Goal: Communication & Community: Share content

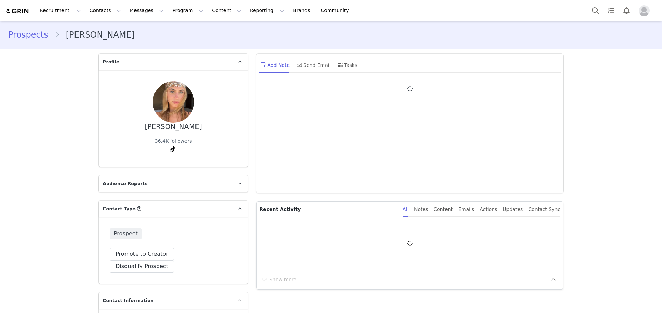
type input "+1 ([GEOGRAPHIC_DATA])"
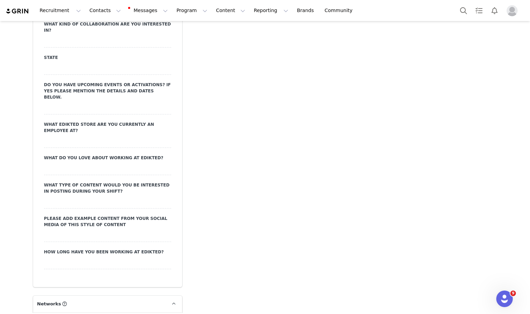
scroll to position [1172, 0]
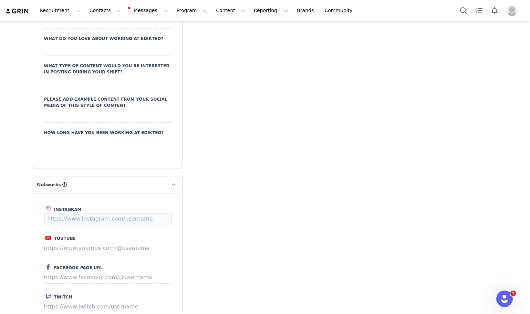
click at [98, 213] on input at bounding box center [107, 219] width 127 height 12
paste input "https://www.instagram.com/julievandenhamer/"
click at [140, 213] on input "https://www.instagram.com/julievandenhamer/" at bounding box center [95, 219] width 102 height 12
type input "https://www.instagram.com/julievandenhamer/"
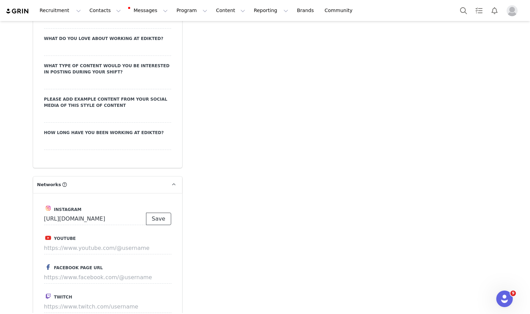
click at [154, 213] on button "Save" at bounding box center [158, 219] width 25 height 12
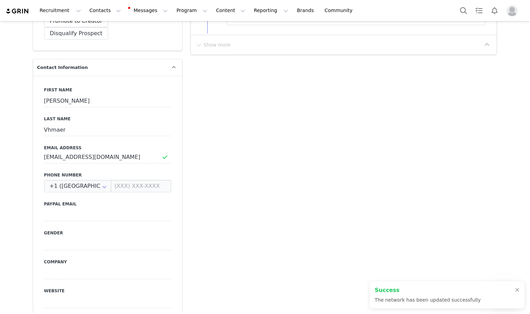
type input "https://www.instagram.com/julievandenhamer"
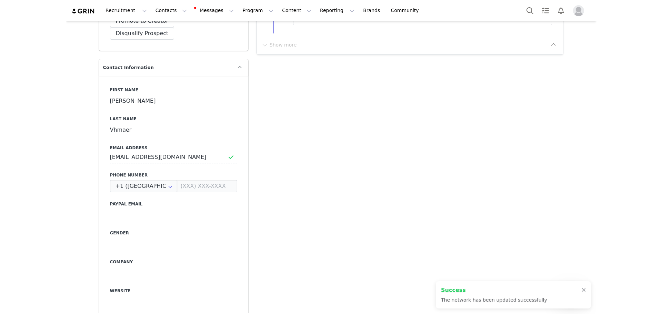
scroll to position [172, 0]
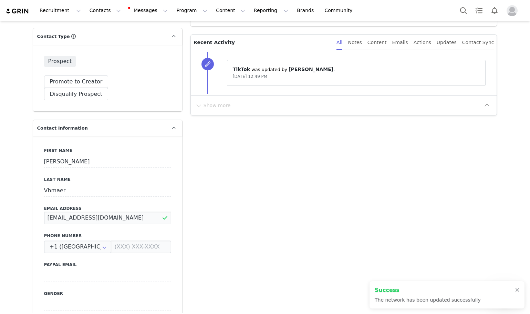
click at [106, 212] on input "julievdhamer8@gmail.com" at bounding box center [107, 218] width 127 height 12
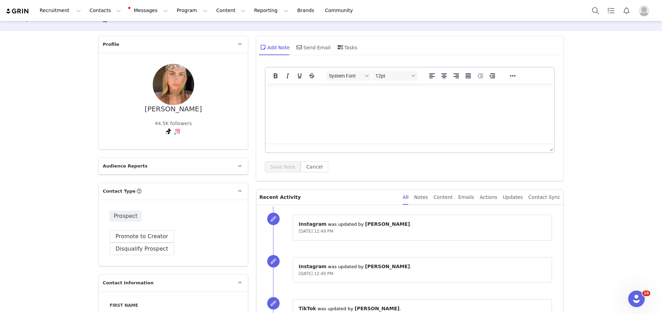
scroll to position [0, 0]
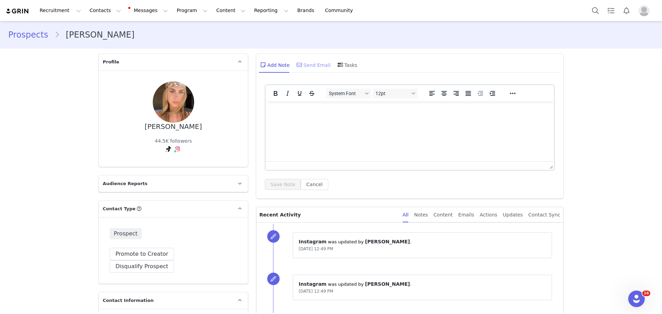
click at [297, 64] on icon at bounding box center [299, 65] width 6 height 6
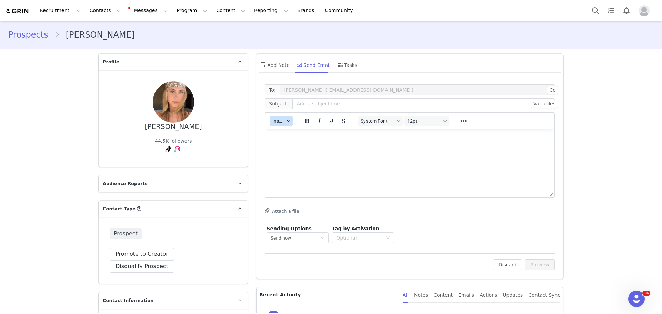
click at [274, 123] on span "Insert" at bounding box center [278, 121] width 12 height 6
click at [275, 132] on div "Insert Template" at bounding box center [304, 133] width 62 height 8
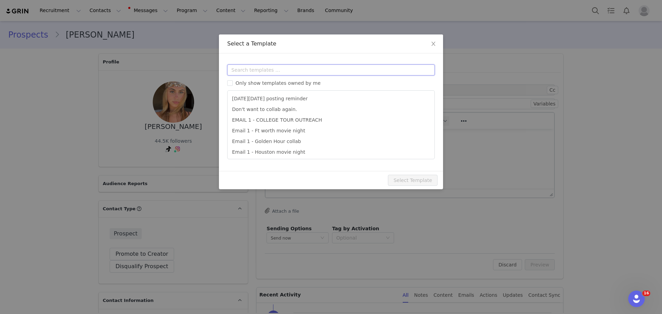
click at [295, 70] on input "text" at bounding box center [330, 69] width 207 height 11
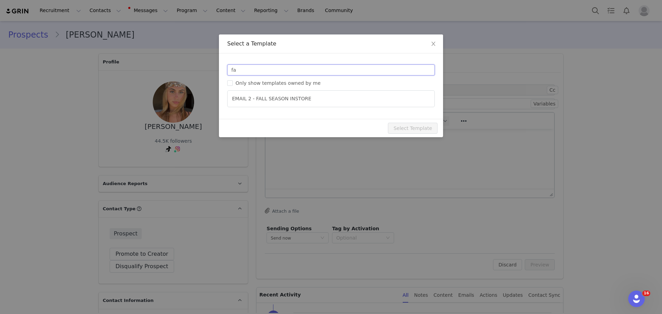
type input "f"
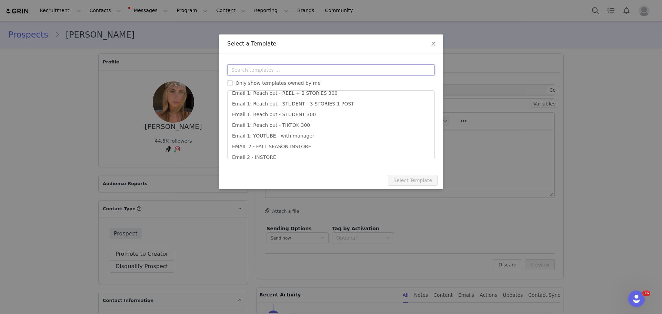
scroll to position [219, 0]
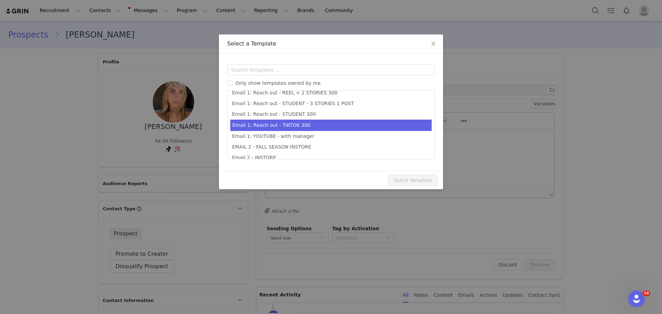
click at [358, 123] on li "Email 1: Reach out - TIKTOK 300" at bounding box center [330, 125] width 201 height 11
type input "Collab with Edikted 🧡🤎💛"
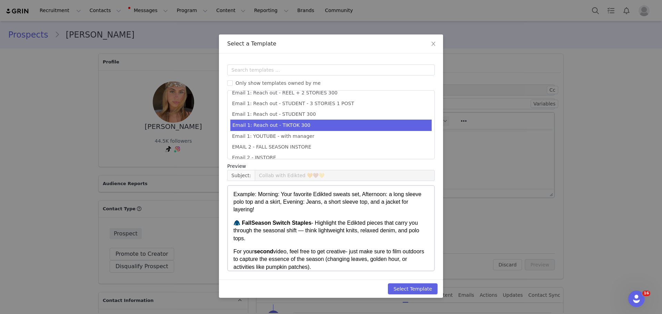
scroll to position [138, 0]
click at [404, 287] on button "Select Template" at bounding box center [413, 288] width 50 height 11
type input "Collab with Edikted 🧡🤎💛"
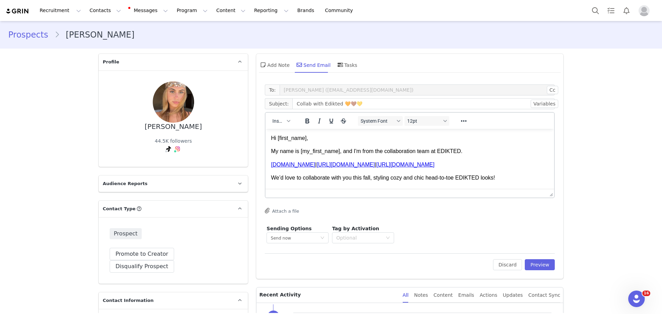
scroll to position [0, 0]
click at [536, 268] on button "Preview" at bounding box center [539, 264] width 30 height 11
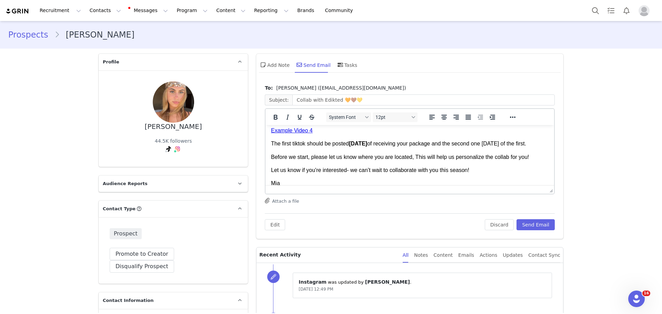
scroll to position [256, 0]
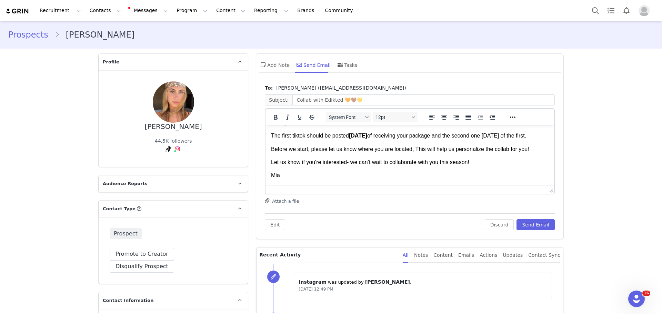
drag, startPoint x: 271, startPoint y: 134, endPoint x: 323, endPoint y: 260, distance: 136.1
click at [323, 185] on html "Hi Julie, My name is Mia, and I'm from the collaboration team at EDIKTED. www.e…" at bounding box center [409, 30] width 288 height 309
copy body "Hi Julie, My name is Mia, and I'm from the collaboration team at EDIKTED. www.e…"
click at [499, 223] on button "Discard" at bounding box center [498, 224] width 29 height 11
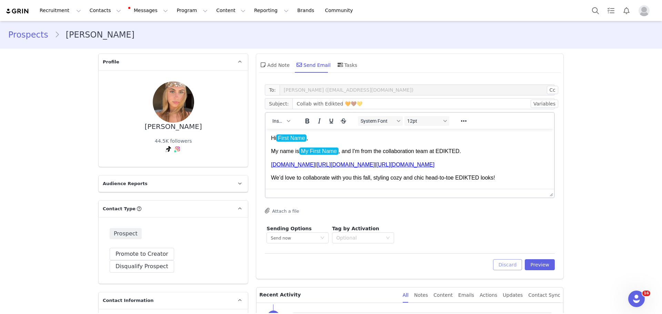
scroll to position [0, 0]
click at [506, 264] on button "Discard" at bounding box center [507, 264] width 29 height 11
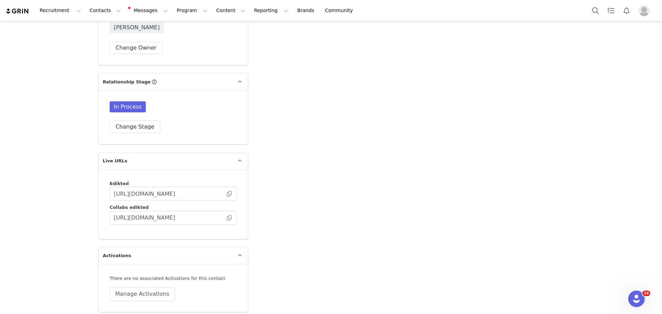
scroll to position [1795, 0]
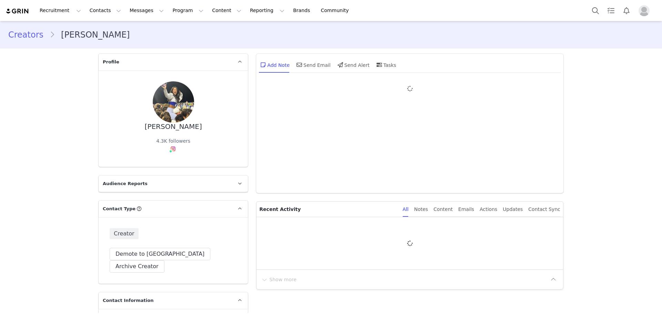
type input "+1 ([GEOGRAPHIC_DATA])"
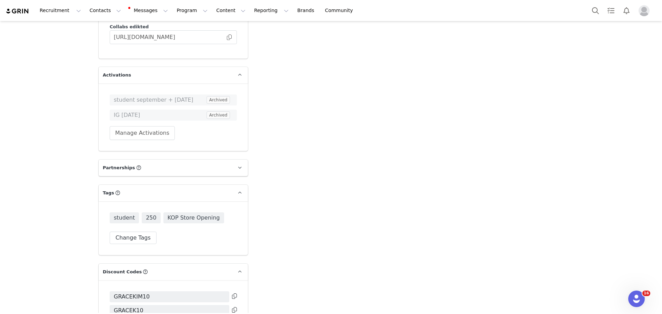
scroll to position [1964, 0]
click at [134, 229] on button "Change Tags" at bounding box center [133, 235] width 47 height 12
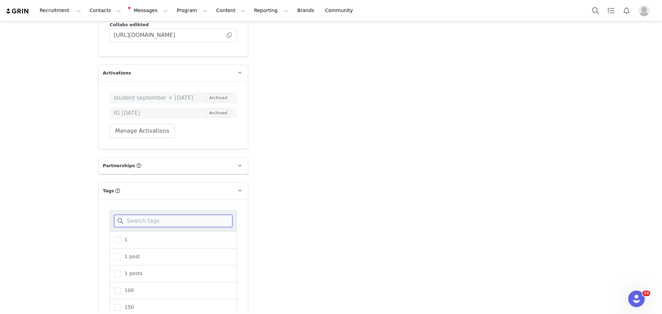
click at [147, 215] on input at bounding box center [173, 221] width 118 height 12
click at [143, 215] on input "st" at bounding box center [173, 221] width 118 height 12
click at [129, 287] on span "tiktok" at bounding box center [130, 290] width 18 height 7
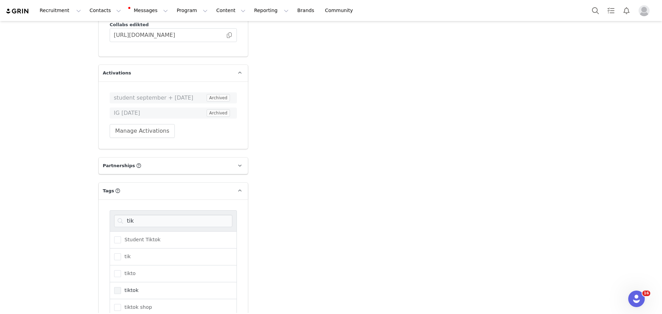
click at [121, 287] on input "tiktok" at bounding box center [121, 287] width 0 height 0
click at [137, 215] on input "tik" at bounding box center [173, 221] width 118 height 12
click at [135, 270] on span "diversity" at bounding box center [133, 273] width 25 height 7
click at [121, 270] on input "diversity" at bounding box center [121, 270] width 0 height 0
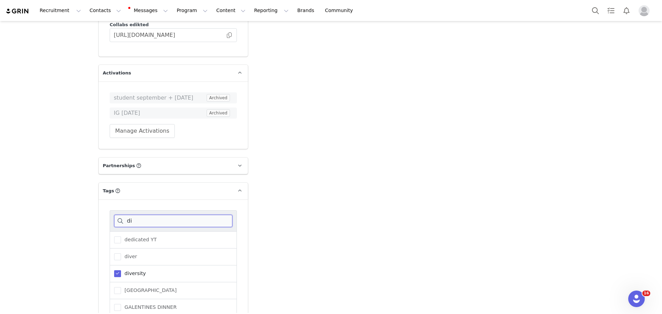
click at [136, 215] on input "di" at bounding box center [173, 221] width 118 height 12
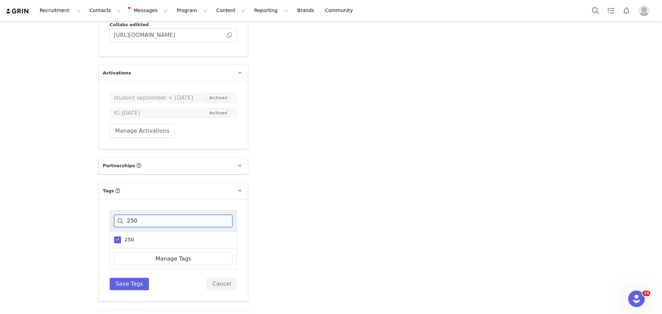
type input "250"
click at [132, 228] on div "250 250 Manage Tags Save Tags Cancel" at bounding box center [173, 250] width 127 height 80
drag, startPoint x: 132, startPoint y: 233, endPoint x: 191, endPoint y: 221, distance: 60.5
click at [132, 278] on button "Save Tags" at bounding box center [129, 284] width 39 height 12
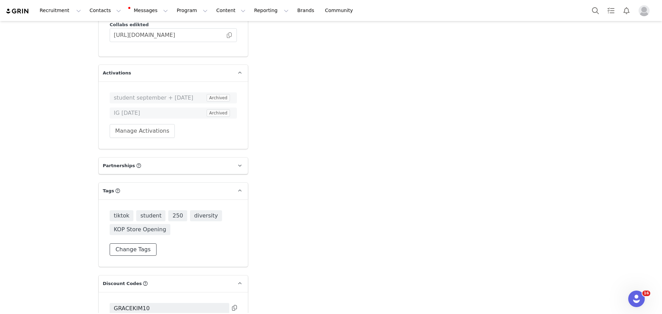
click at [138, 243] on button "Change Tags" at bounding box center [133, 249] width 47 height 12
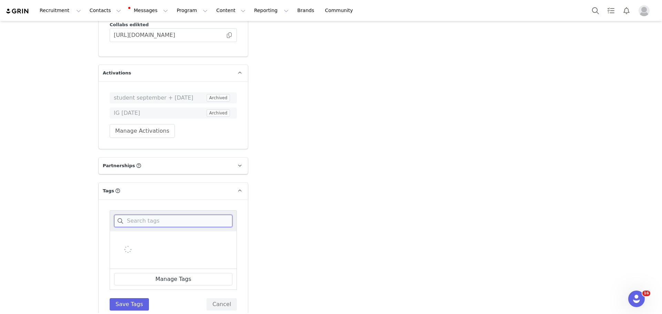
click at [158, 215] on input at bounding box center [173, 221] width 118 height 12
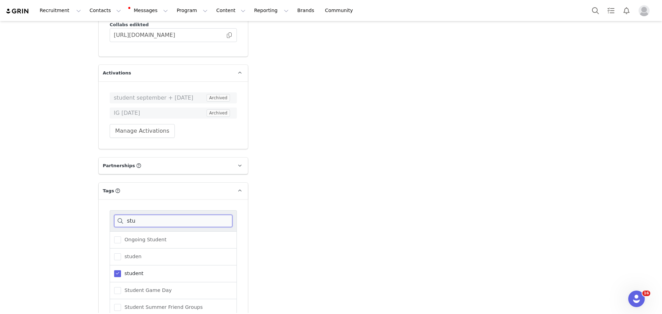
type input "stu"
drag, startPoint x: 128, startPoint y: 223, endPoint x: 127, endPoint y: 265, distance: 41.4
click at [128, 270] on span "student" at bounding box center [132, 273] width 22 height 7
click at [121, 270] on input "student" at bounding box center [121, 270] width 0 height 0
drag, startPoint x: 128, startPoint y: 304, endPoint x: 175, endPoint y: 265, distance: 61.5
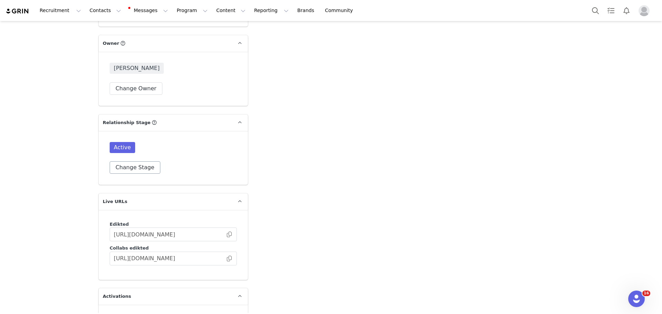
scroll to position [1654, 0]
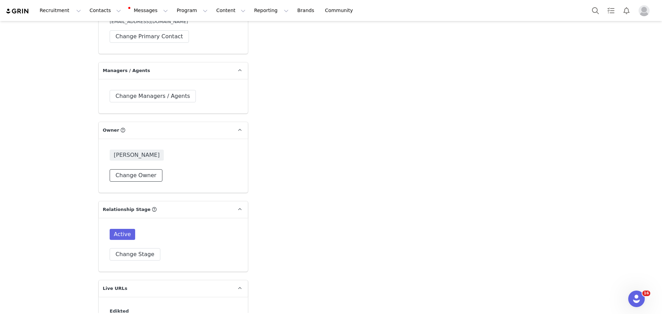
click at [144, 169] on button "Change Owner" at bounding box center [136, 175] width 53 height 12
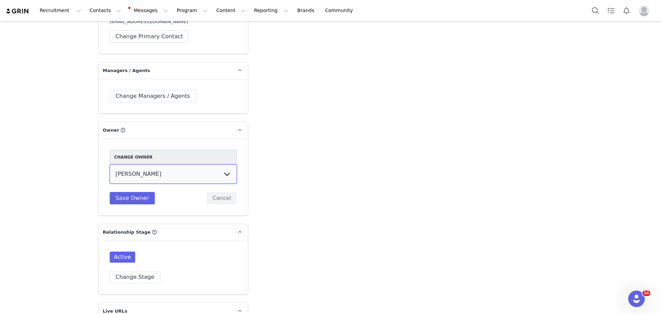
click at [154, 164] on select "[PERSON_NAME] [PERSON_NAME] [PERSON_NAME] [PERSON_NAME] [DEMOGRAPHIC_DATA] [PER…" at bounding box center [173, 173] width 127 height 19
select select "be088153-9b1e-47f1-87c8-a2462e71bc97"
click at [110, 164] on select "[PERSON_NAME] [PERSON_NAME] [PERSON_NAME] [PERSON_NAME] [DEMOGRAPHIC_DATA] [PER…" at bounding box center [173, 173] width 127 height 19
click at [133, 192] on button "Save Owner" at bounding box center [132, 198] width 45 height 12
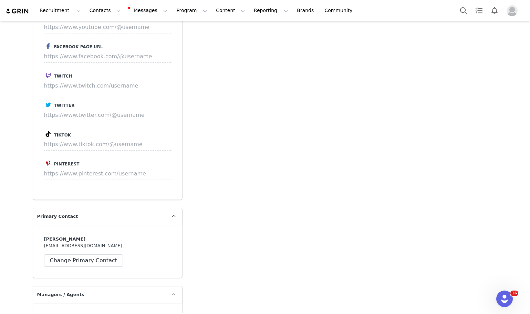
scroll to position [1413, 0]
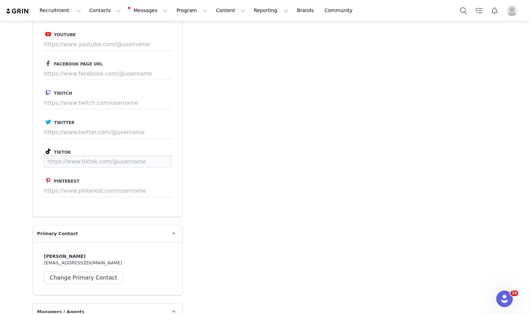
click at [120, 155] on input at bounding box center [107, 161] width 127 height 12
paste input "[URL][DOMAIN_NAME]"
type input "[URL][DOMAIN_NAME]"
click at [154, 155] on button "Save" at bounding box center [158, 161] width 25 height 12
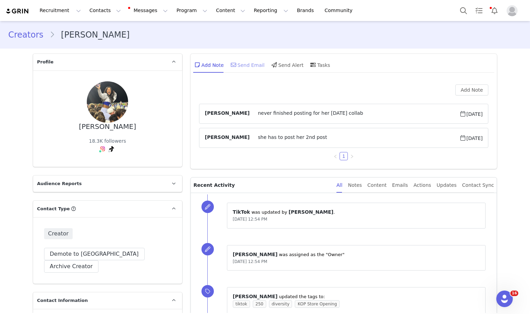
click at [238, 63] on div "Send Email" at bounding box center [246, 65] width 35 height 17
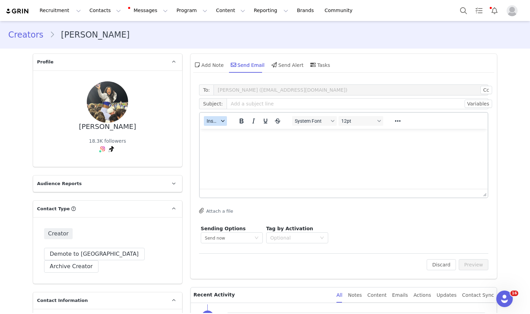
click at [208, 124] on span "Insert" at bounding box center [213, 121] width 12 height 6
click at [209, 129] on div "Insert Template" at bounding box center [238, 133] width 62 height 8
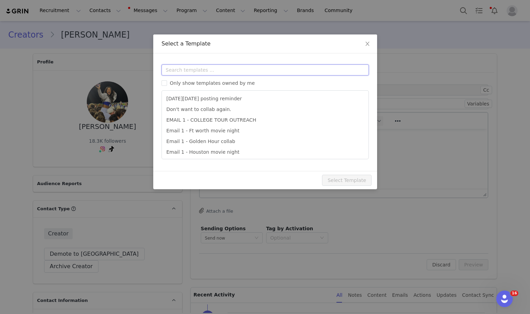
click at [233, 71] on input "text" at bounding box center [265, 69] width 207 height 11
type input "tik"
click at [258, 156] on li "Email 1: Reach out - TIKTOK 300" at bounding box center [265, 152] width 201 height 11
type input "Collab with Edikted 🧡🤎💛"
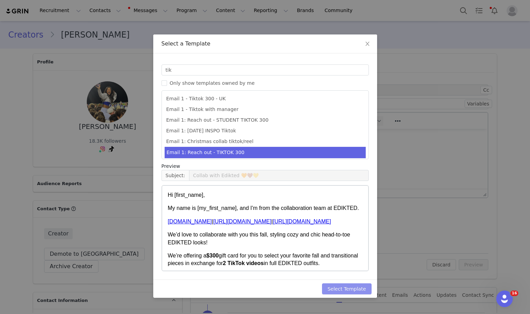
drag, startPoint x: 335, startPoint y: 278, endPoint x: 338, endPoint y: 285, distance: 7.6
click at [335, 278] on div "Templates tik Only show templates owned by me Email 1 - Tiktok 300 - UK Email 1…" at bounding box center [265, 166] width 224 height 226
drag, startPoint x: 339, startPoint y: 287, endPoint x: 363, endPoint y: 280, distance: 25.5
click at [339, 287] on button "Select Template" at bounding box center [347, 288] width 50 height 11
type input "Collab with Edikted 🧡🤎💛"
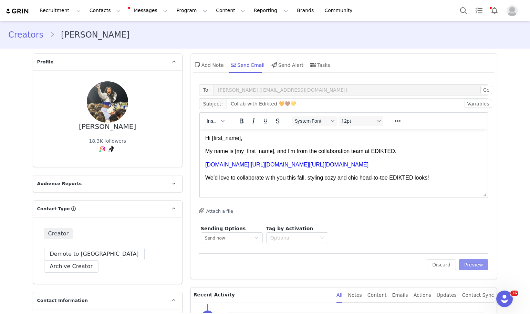
drag, startPoint x: 468, startPoint y: 264, endPoint x: 365, endPoint y: 198, distance: 123.0
click at [469, 264] on button "Preview" at bounding box center [474, 264] width 30 height 11
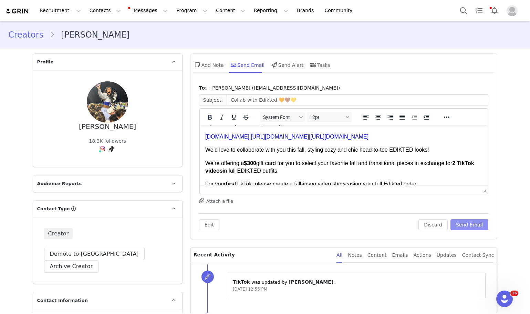
scroll to position [34, 0]
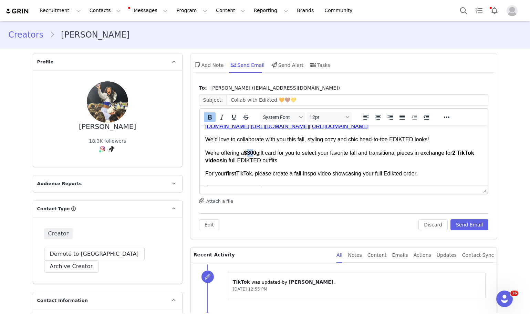
drag, startPoint x: 255, startPoint y: 153, endPoint x: 248, endPoint y: 154, distance: 6.6
click at [248, 154] on strong "$300" at bounding box center [250, 153] width 12 height 6
drag, startPoint x: 465, startPoint y: 223, endPoint x: 524, endPoint y: 162, distance: 84.8
click at [465, 223] on button "Send Email" at bounding box center [470, 224] width 38 height 11
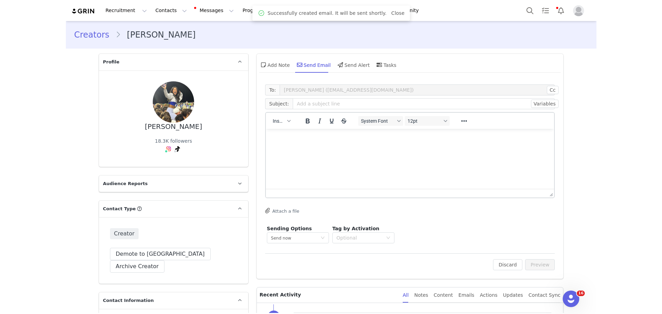
scroll to position [0, 0]
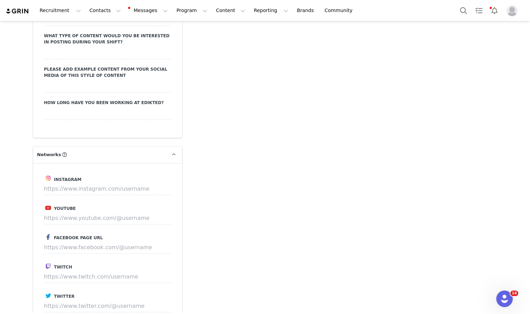
scroll to position [1275, 0]
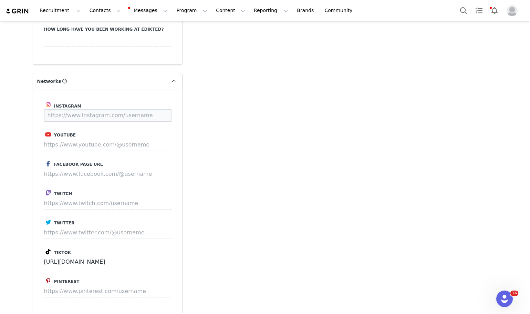
click at [144, 109] on input at bounding box center [107, 115] width 127 height 12
paste input "https://www.instagram.com/kathybrianna/"
click at [151, 109] on button "Save" at bounding box center [158, 115] width 25 height 12
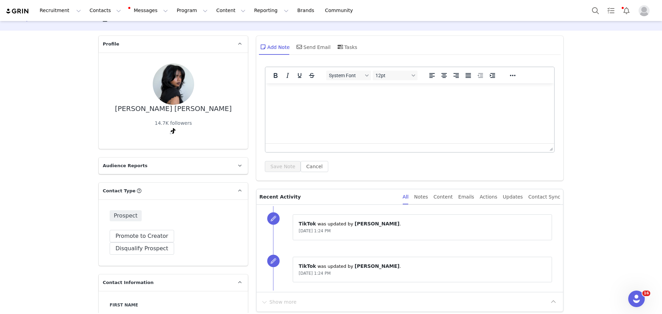
scroll to position [0, 0]
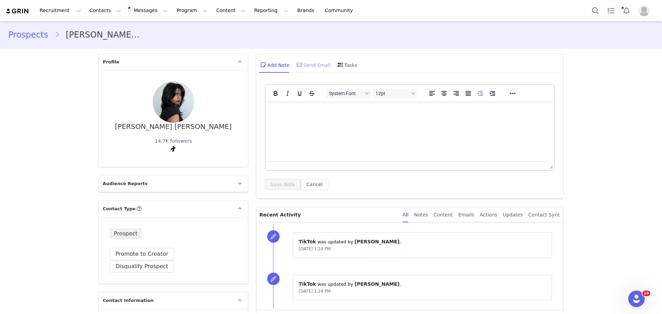
click at [311, 62] on div "Send Email" at bounding box center [312, 65] width 35 height 17
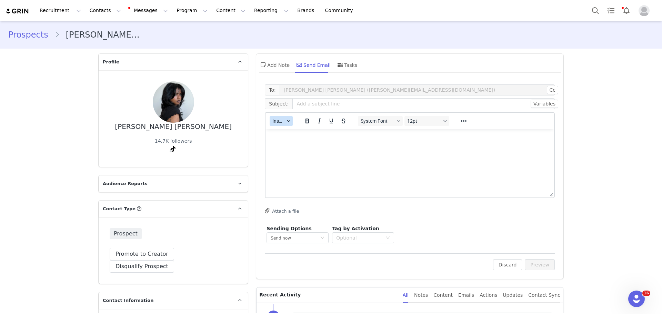
click at [277, 121] on span "Insert" at bounding box center [278, 121] width 12 height 6
click at [277, 130] on div "Insert Template" at bounding box center [304, 133] width 62 height 8
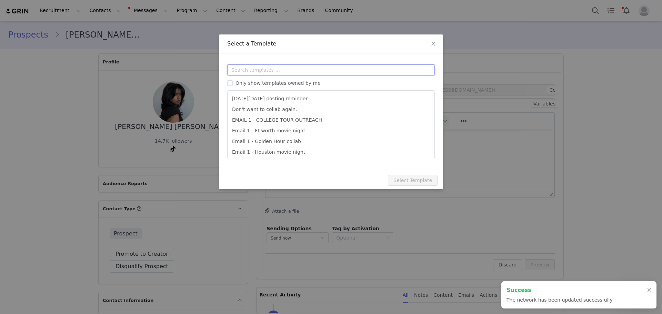
click at [284, 71] on input "text" at bounding box center [330, 69] width 207 height 11
type input "https://www.instagram.com/kathybrianna"
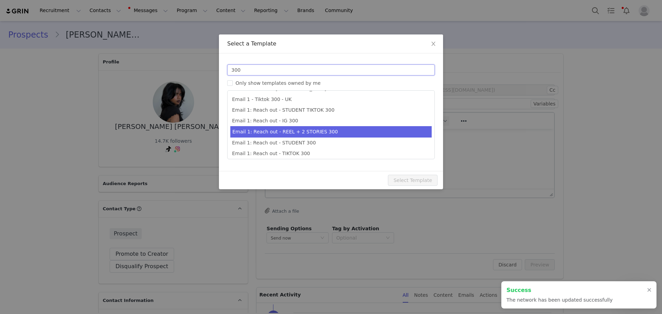
scroll to position [13, 0]
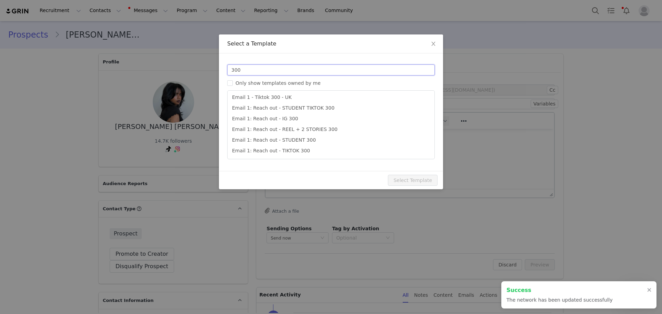
type input "300"
click at [328, 149] on li "Email 1: Reach out - TIKTOK 300" at bounding box center [330, 150] width 201 height 11
type input "Collab with Edikted 🧡🤎💛"
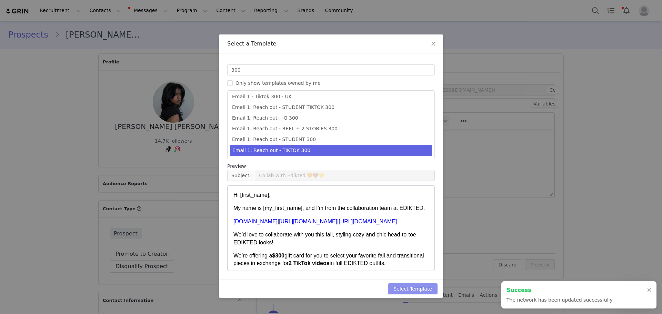
click at [409, 290] on button "Select Template" at bounding box center [413, 288] width 50 height 11
type input "Collab with Edikted 🧡🤎💛"
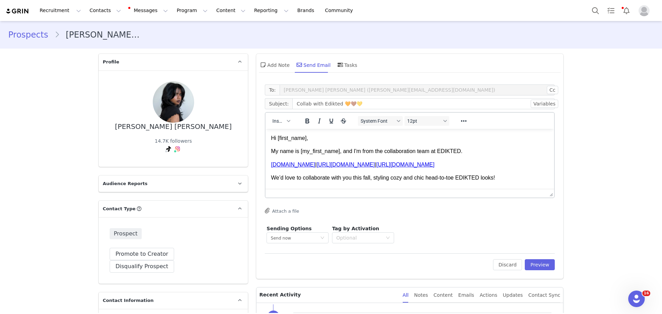
scroll to position [0, 0]
click at [538, 258] on div "Edit Discard Preview" at bounding box center [410, 261] width 290 height 17
click at [538, 267] on button "Preview" at bounding box center [539, 264] width 30 height 11
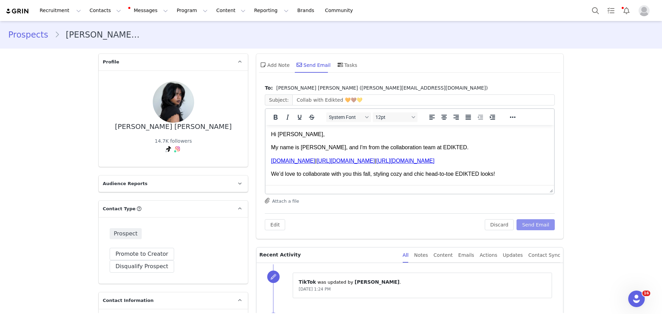
scroll to position [34, 0]
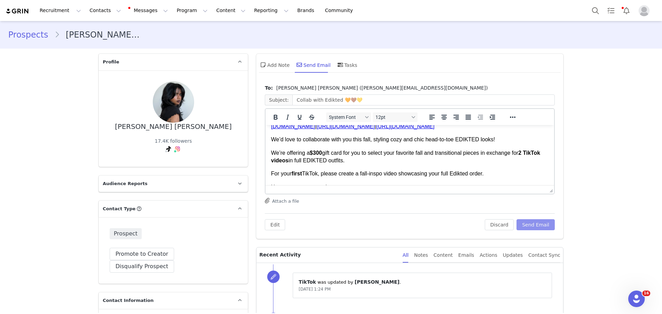
click at [534, 224] on button "Send Email" at bounding box center [535, 224] width 38 height 11
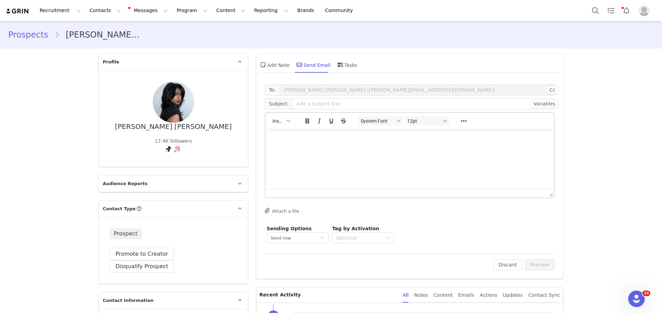
scroll to position [0, 0]
